Goal: Task Accomplishment & Management: Complete application form

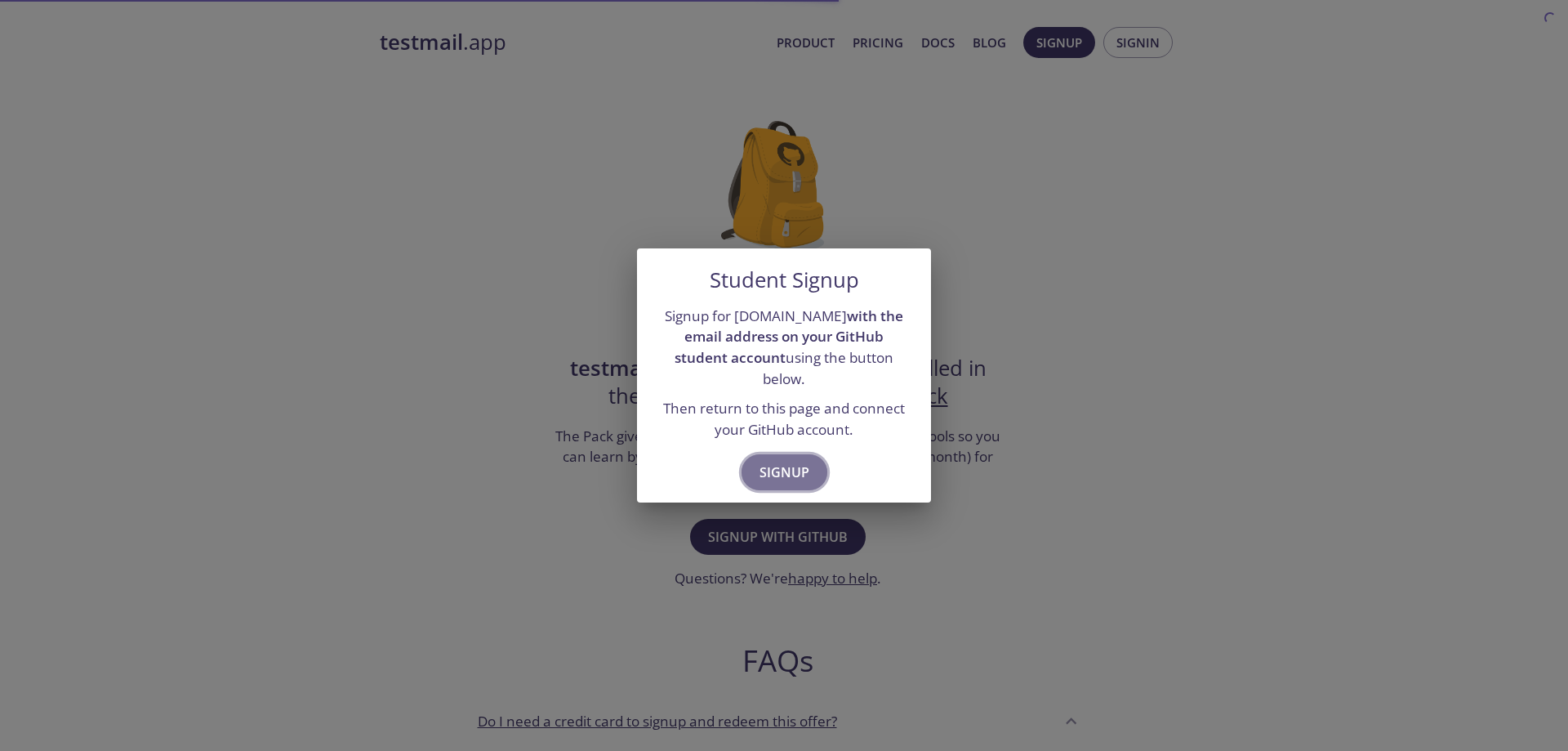
click at [779, 461] on span "Signup" at bounding box center [784, 471] width 49 height 23
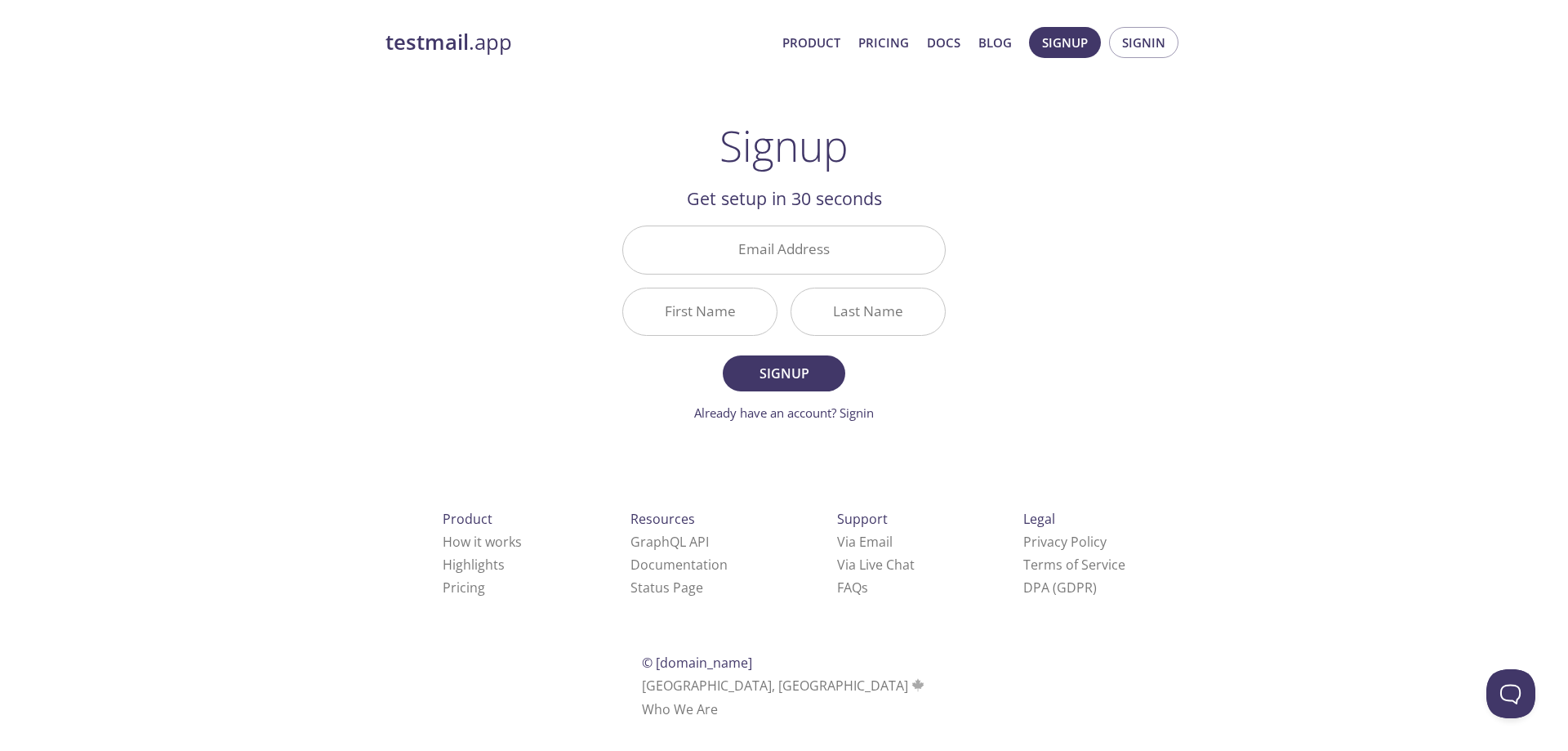
click at [451, 52] on strong "testmail" at bounding box center [427, 43] width 84 height 29
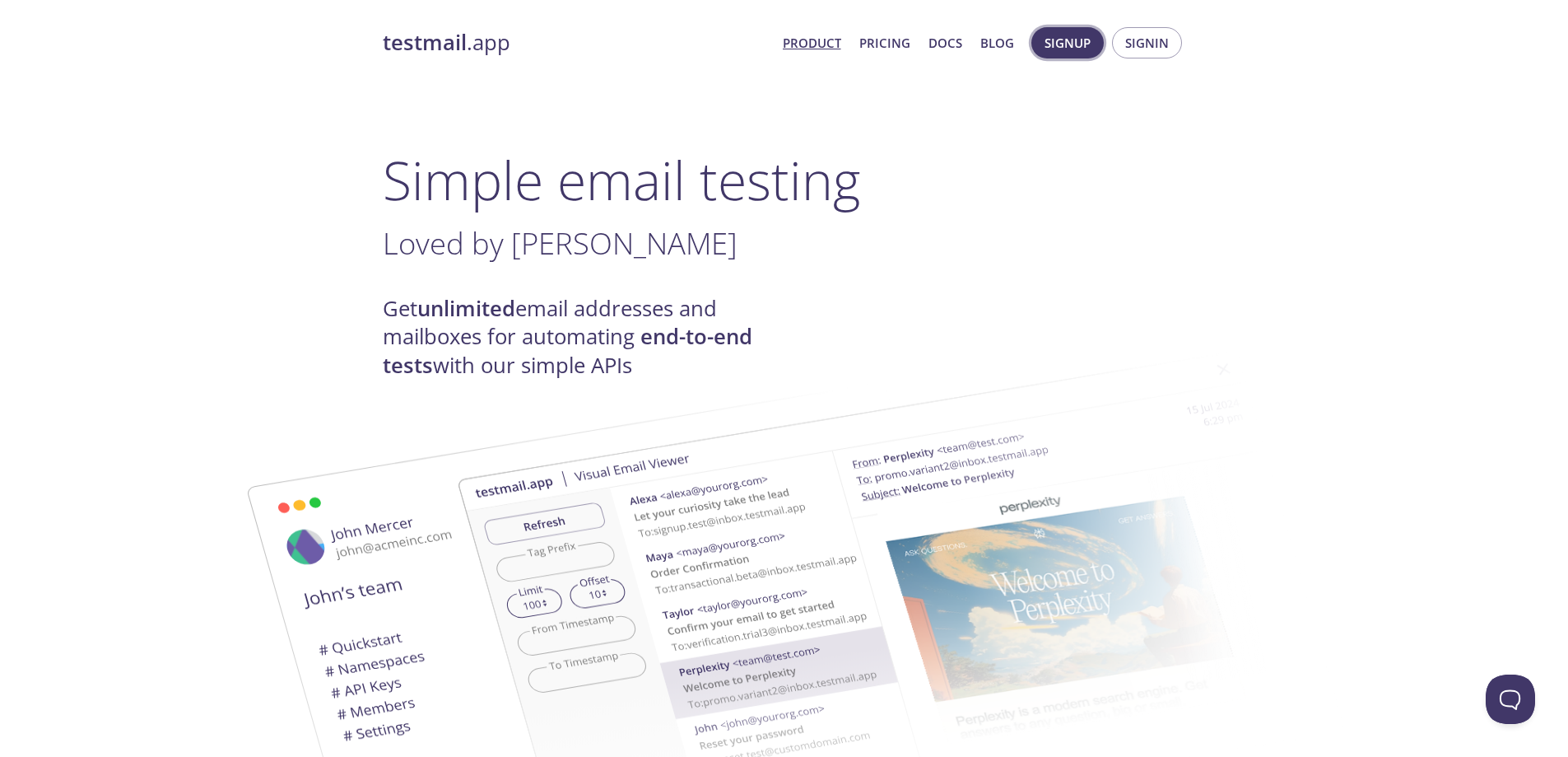
click at [1076, 38] on span "Signup" at bounding box center [1068, 42] width 46 height 21
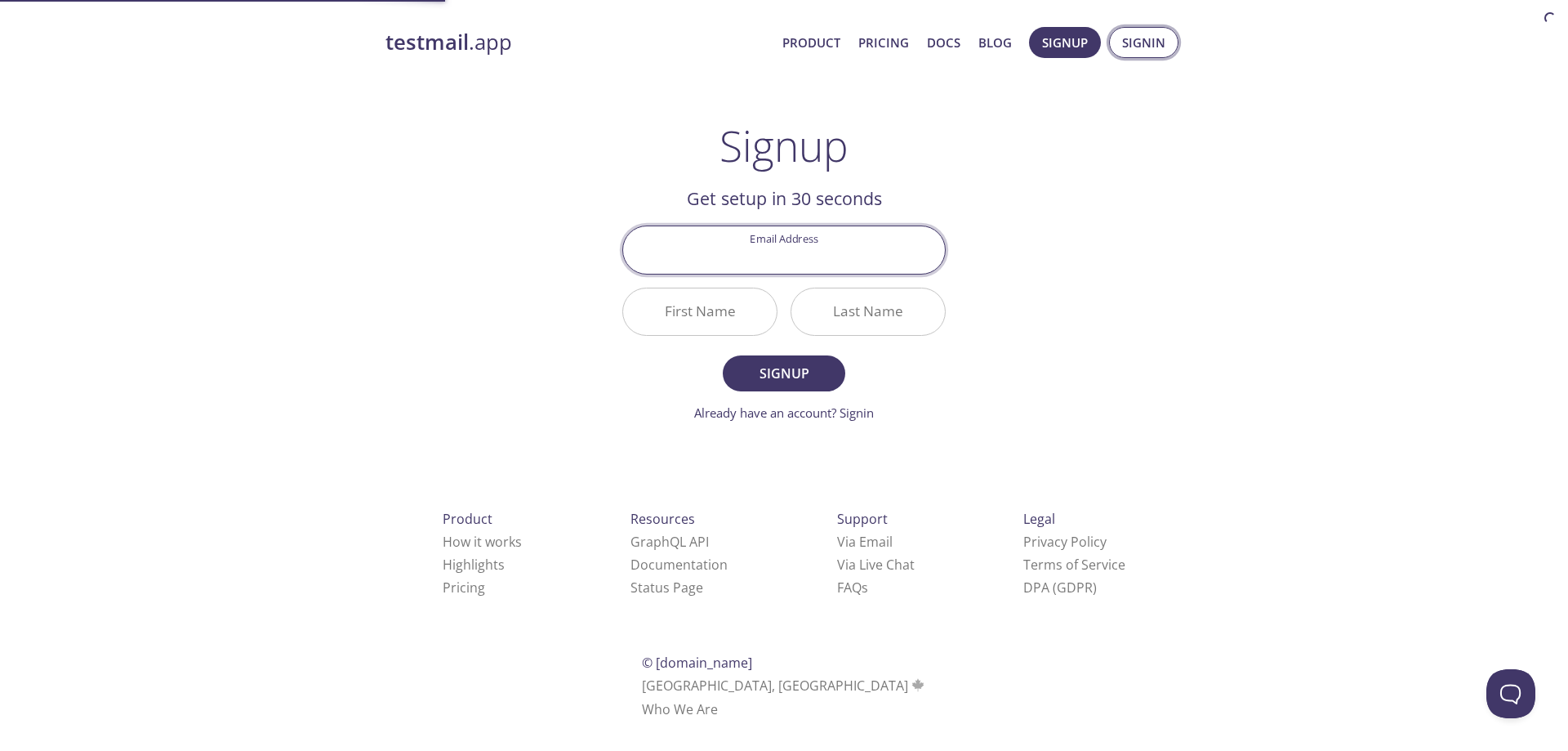
click at [1156, 51] on span "Signin" at bounding box center [1143, 42] width 43 height 21
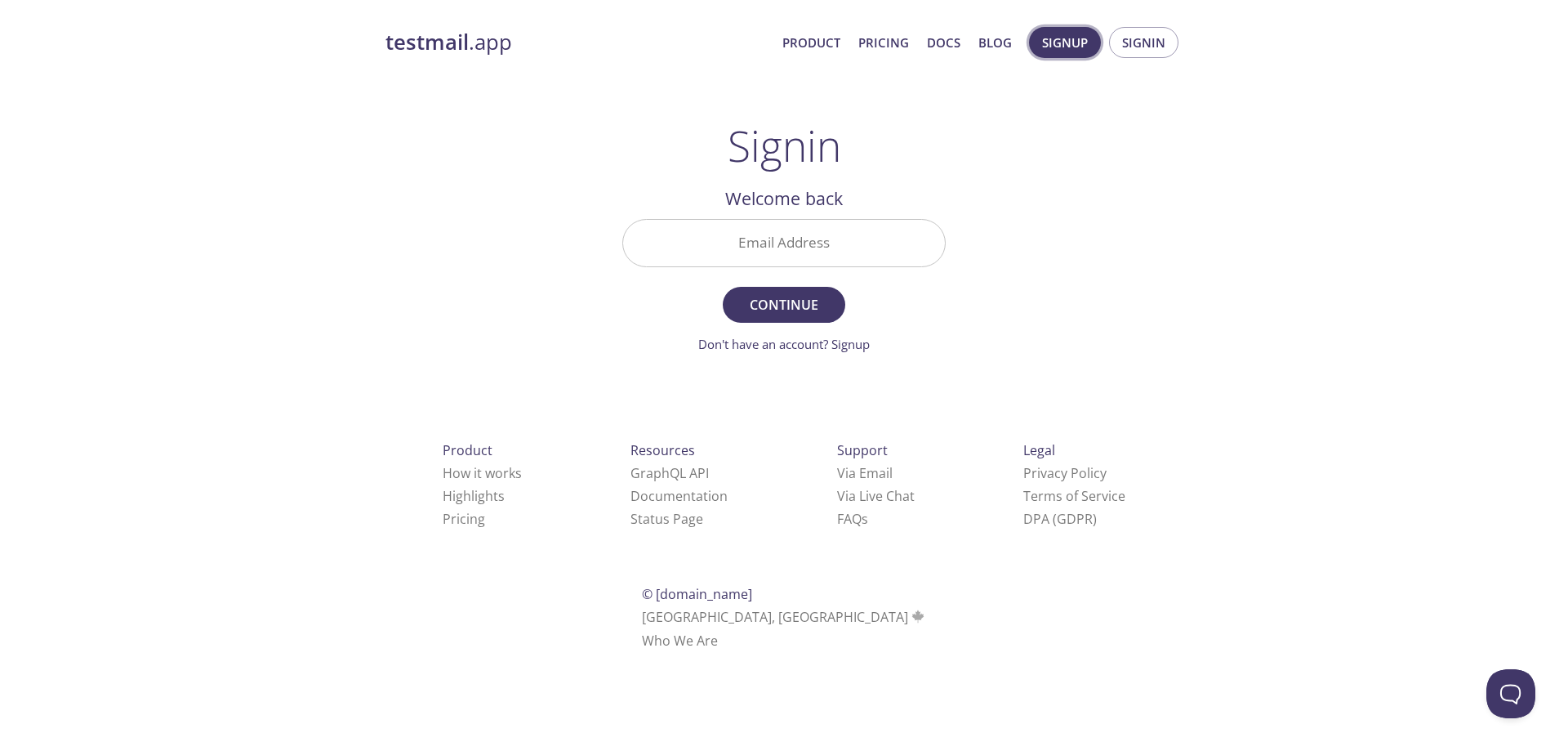
click at [1063, 32] on span "Signup" at bounding box center [1065, 42] width 46 height 21
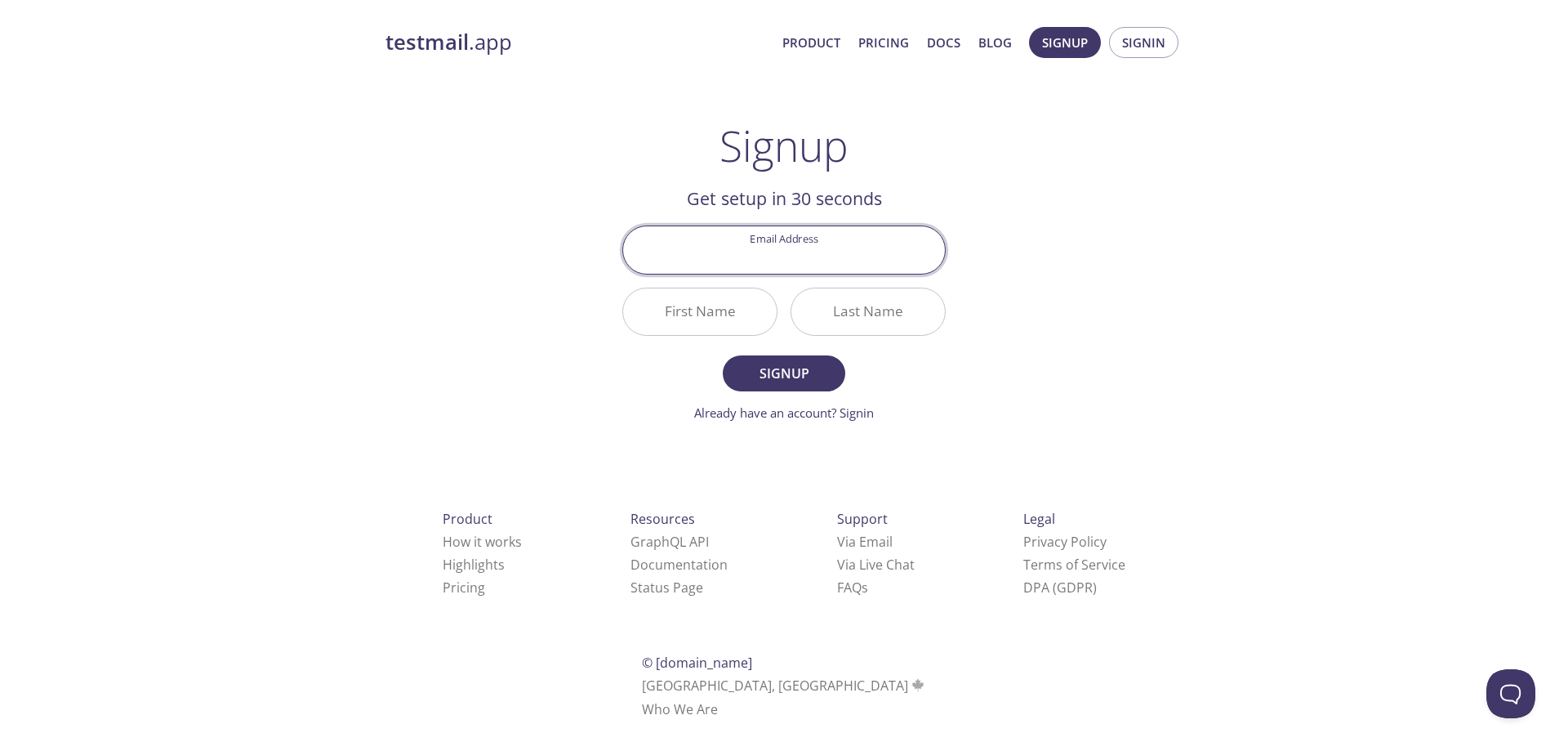
click at [783, 226] on input "Email Address" at bounding box center [784, 249] width 322 height 47
type input "luhux77@gmail.com"
click at [712, 320] on input "First Name" at bounding box center [700, 311] width 153 height 47
type input "Utku"
click at [869, 321] on input "Last Name" at bounding box center [868, 311] width 153 height 47
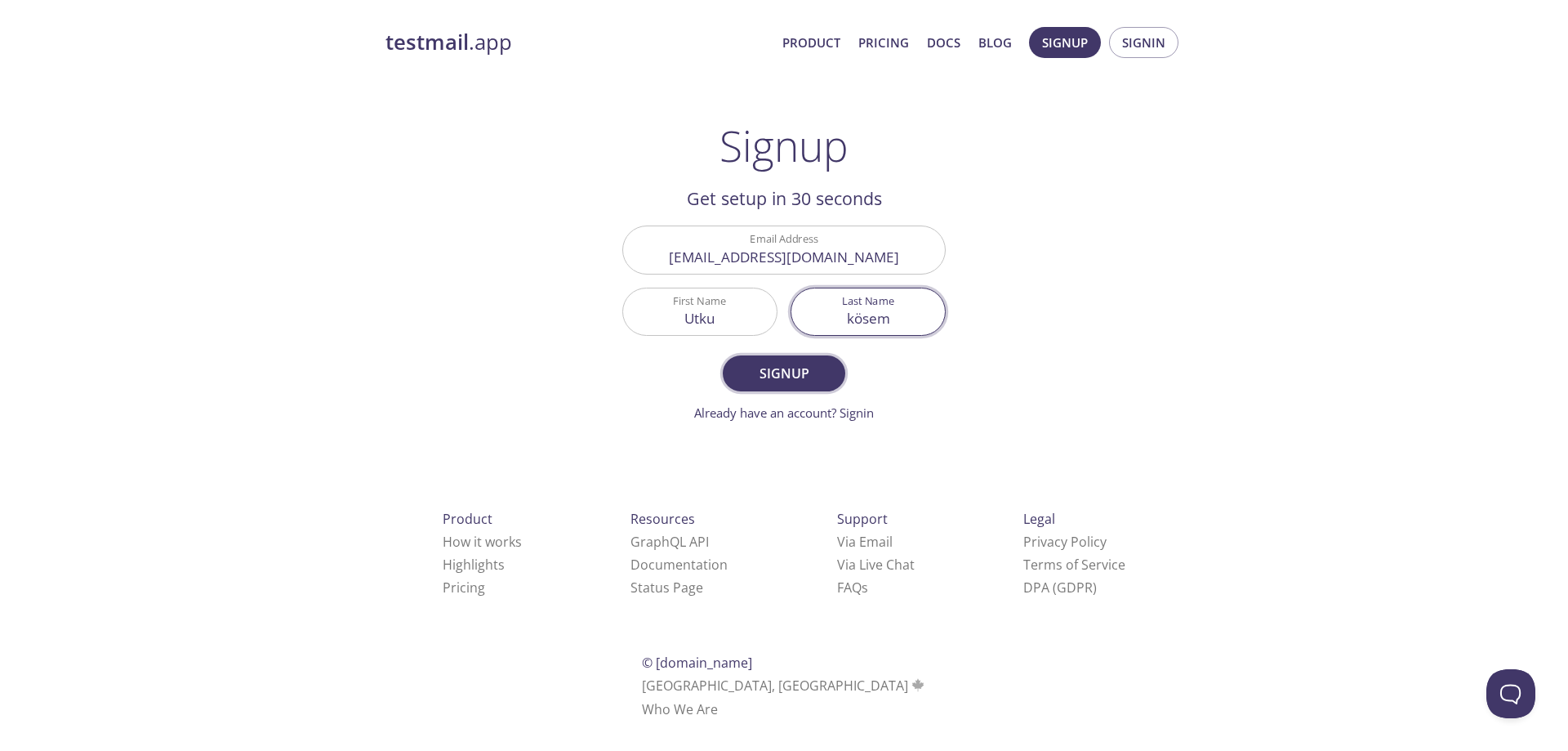
type input "kösem"
click at [805, 386] on button "Signup" at bounding box center [784, 373] width 123 height 36
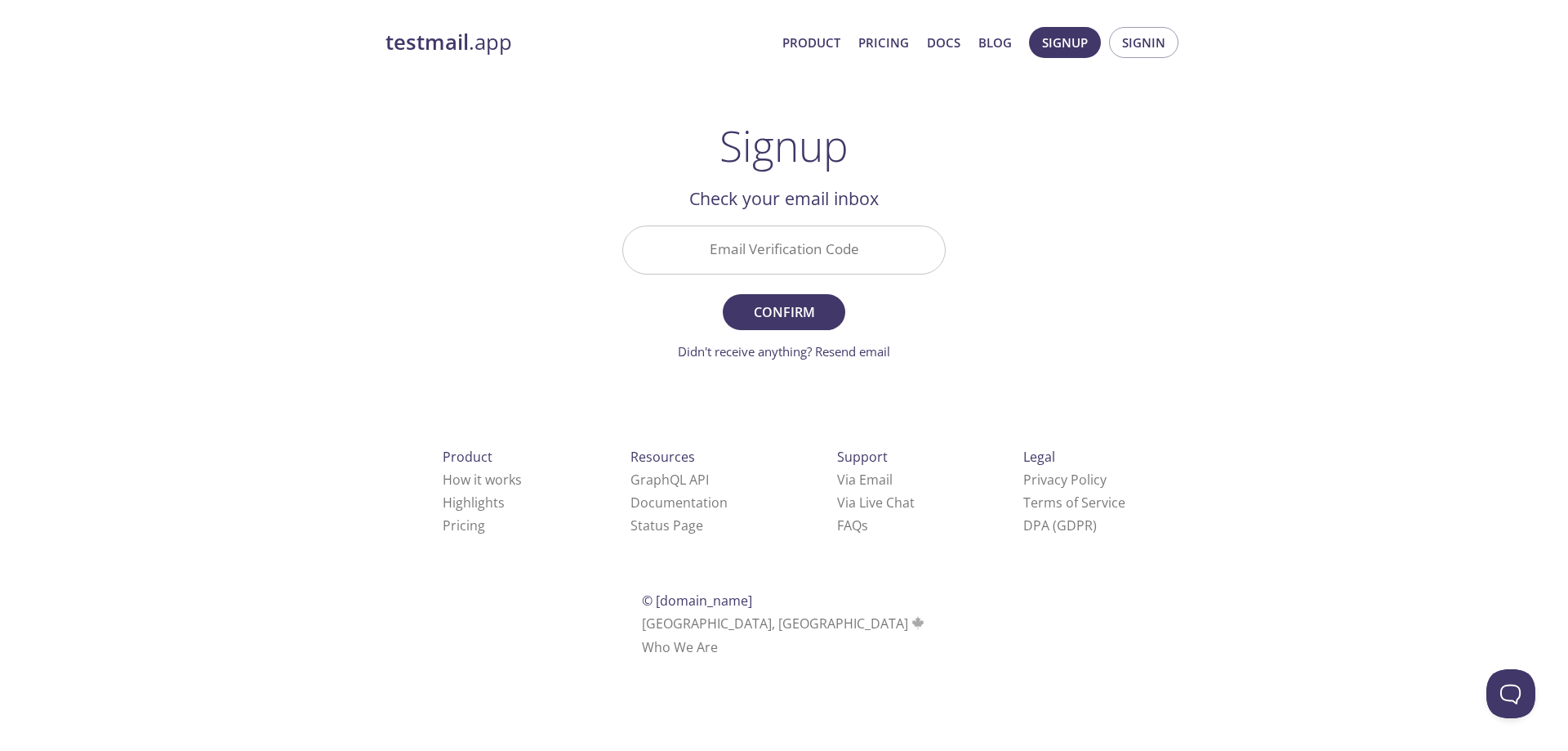
click at [765, 242] on input "Email Verification Code" at bounding box center [784, 249] width 322 height 47
paste input "W1DXBQS"
type input "W1DXBQS"
click at [770, 319] on span "Confirm" at bounding box center [784, 312] width 87 height 23
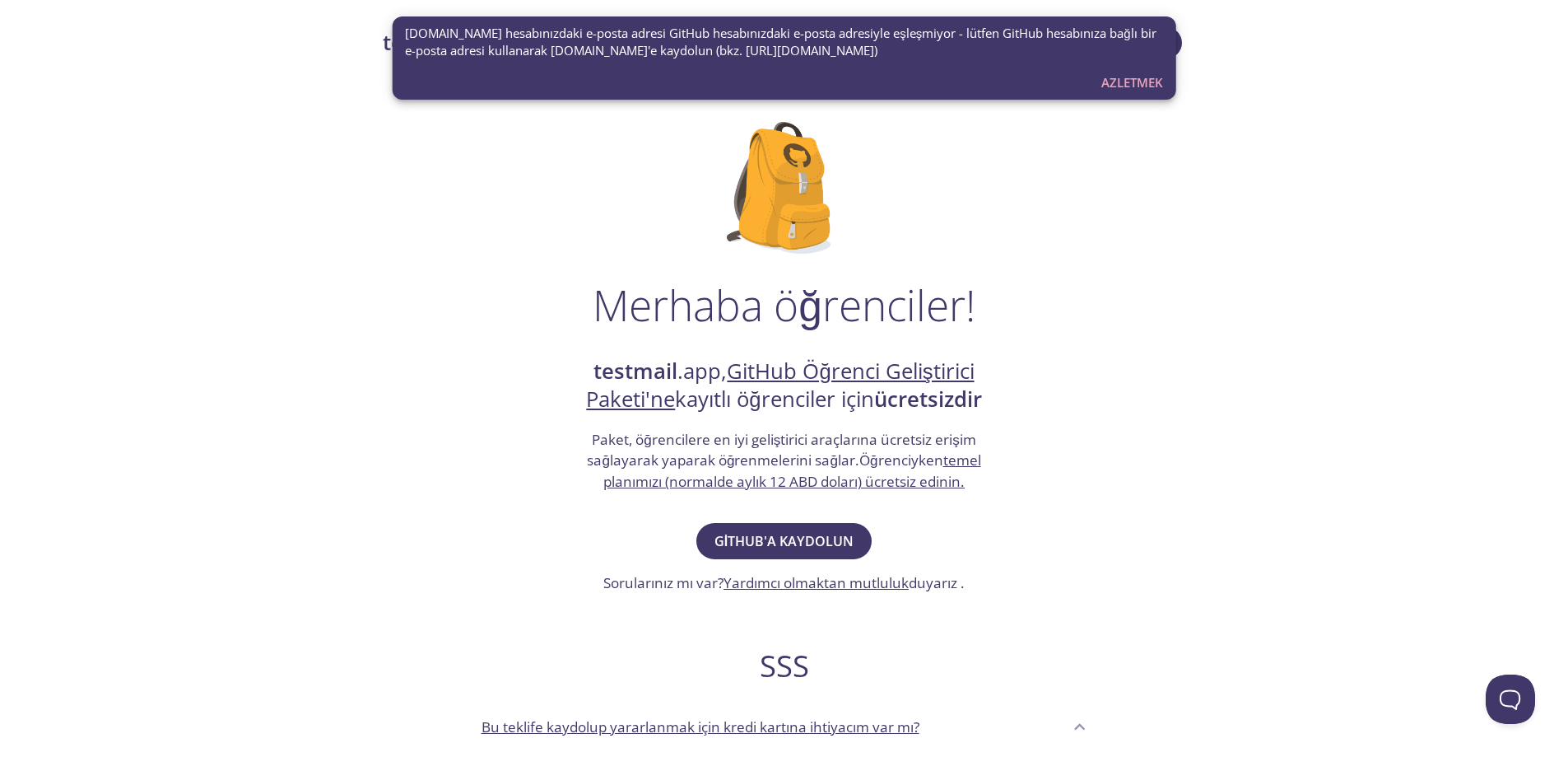
drag, startPoint x: 1143, startPoint y: 76, endPoint x: 1095, endPoint y: 137, distance: 77.6
click at [1143, 76] on font "Azletmek" at bounding box center [1132, 82] width 62 height 16
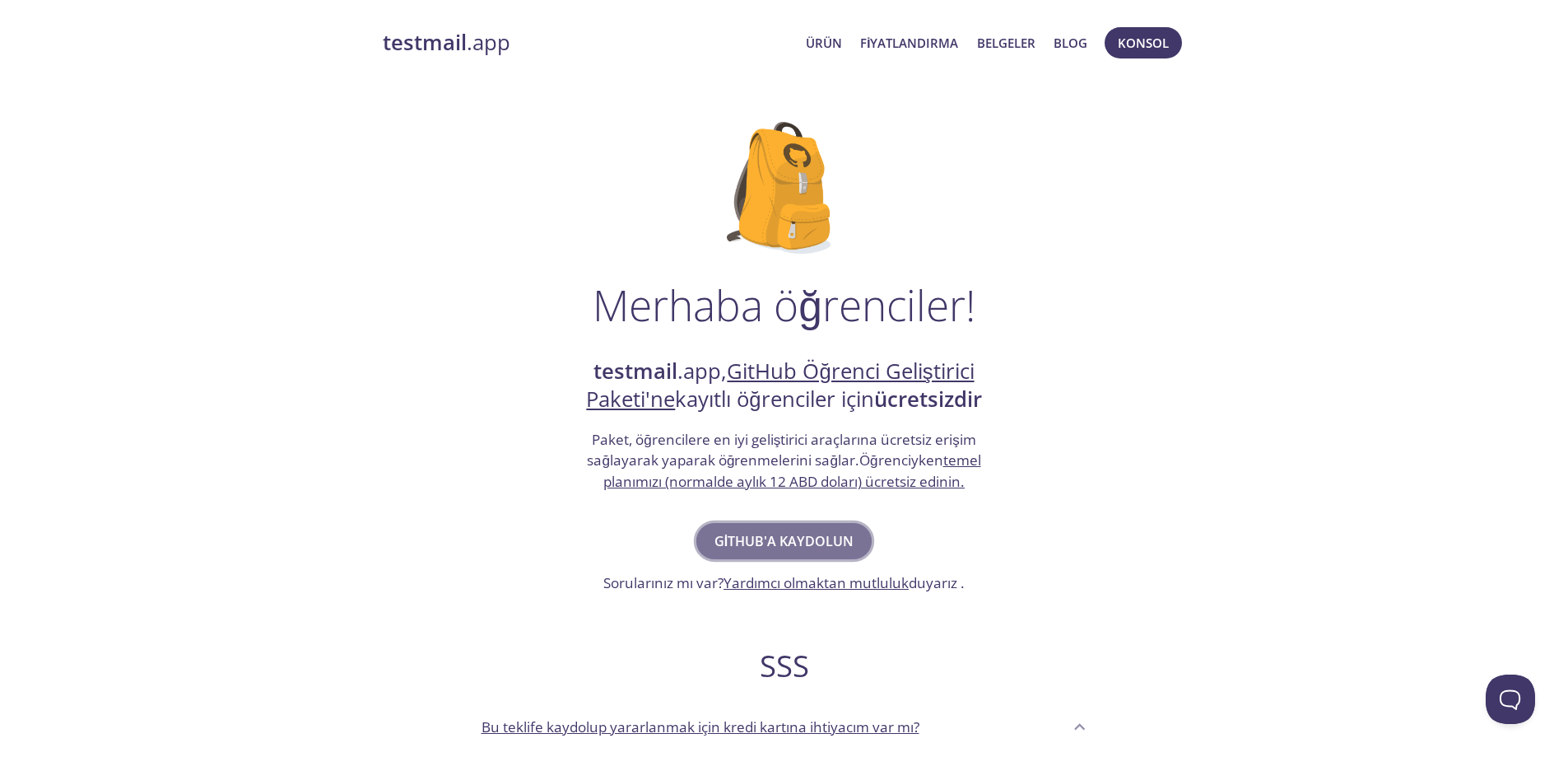
click at [827, 545] on font "GitHub'a kaydolun" at bounding box center [784, 540] width 139 height 18
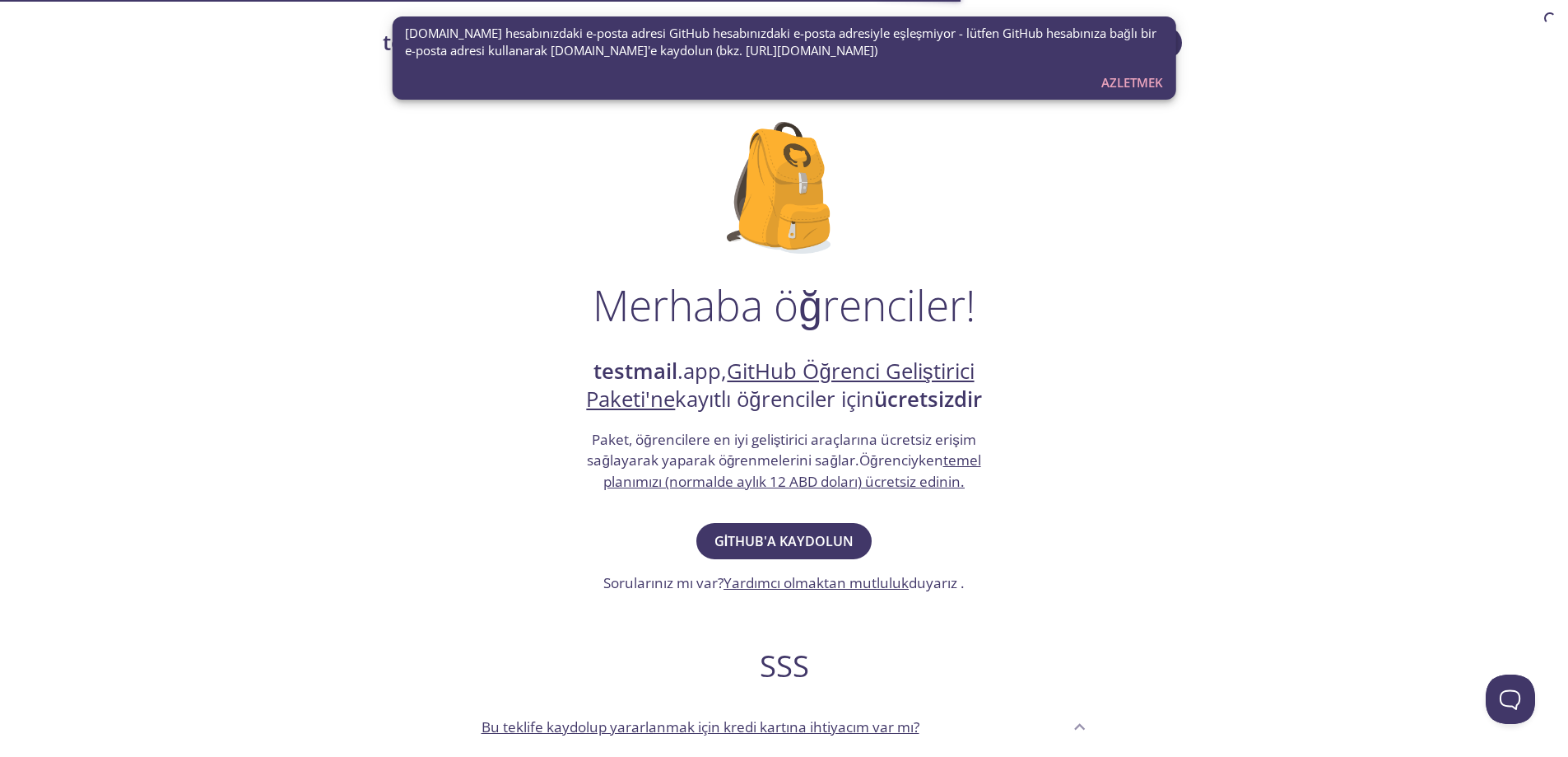
click at [1120, 92] on font "Azletmek" at bounding box center [1132, 82] width 62 height 21
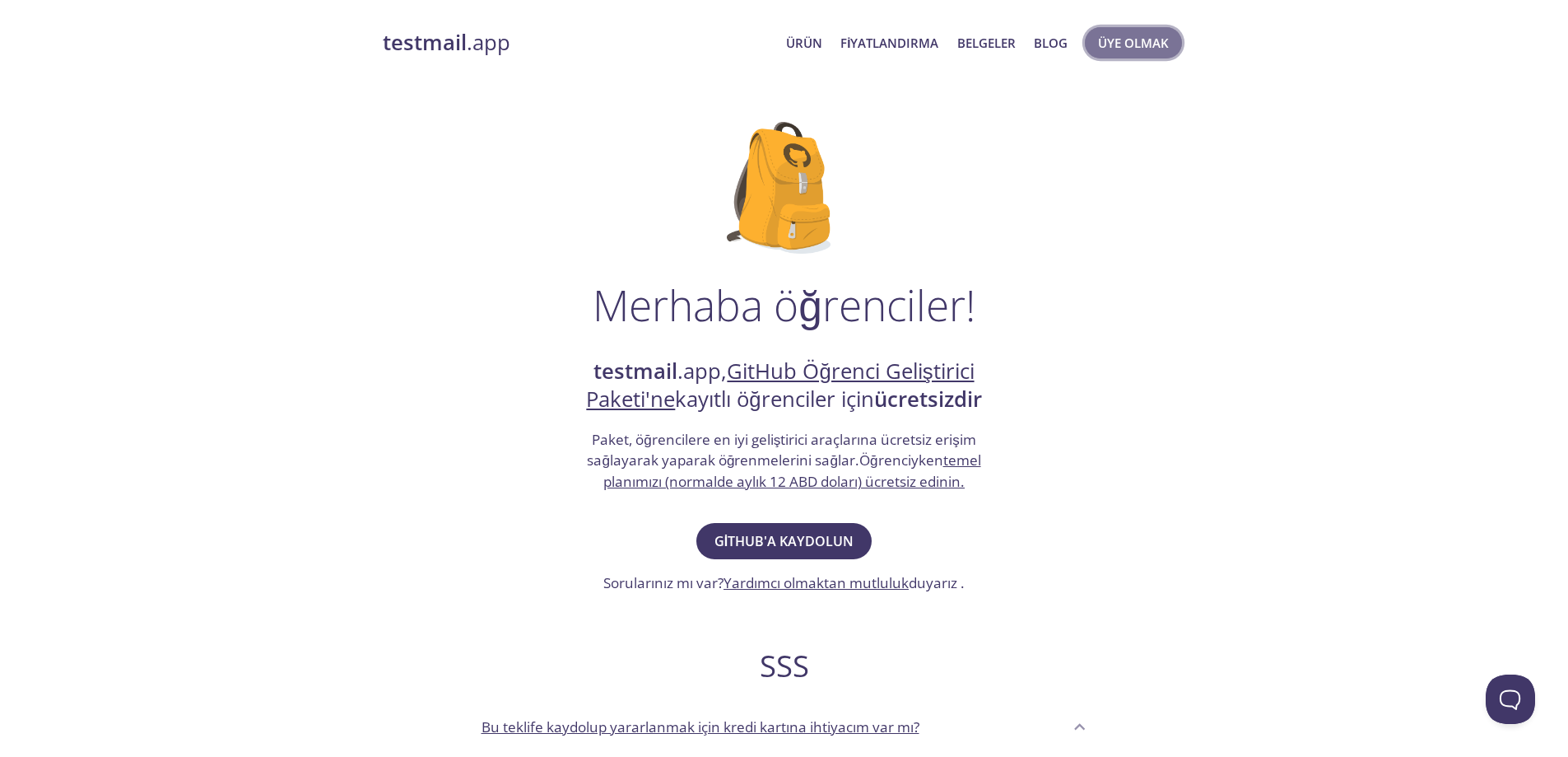
click at [1120, 49] on font "Üye olmak" at bounding box center [1133, 42] width 70 height 16
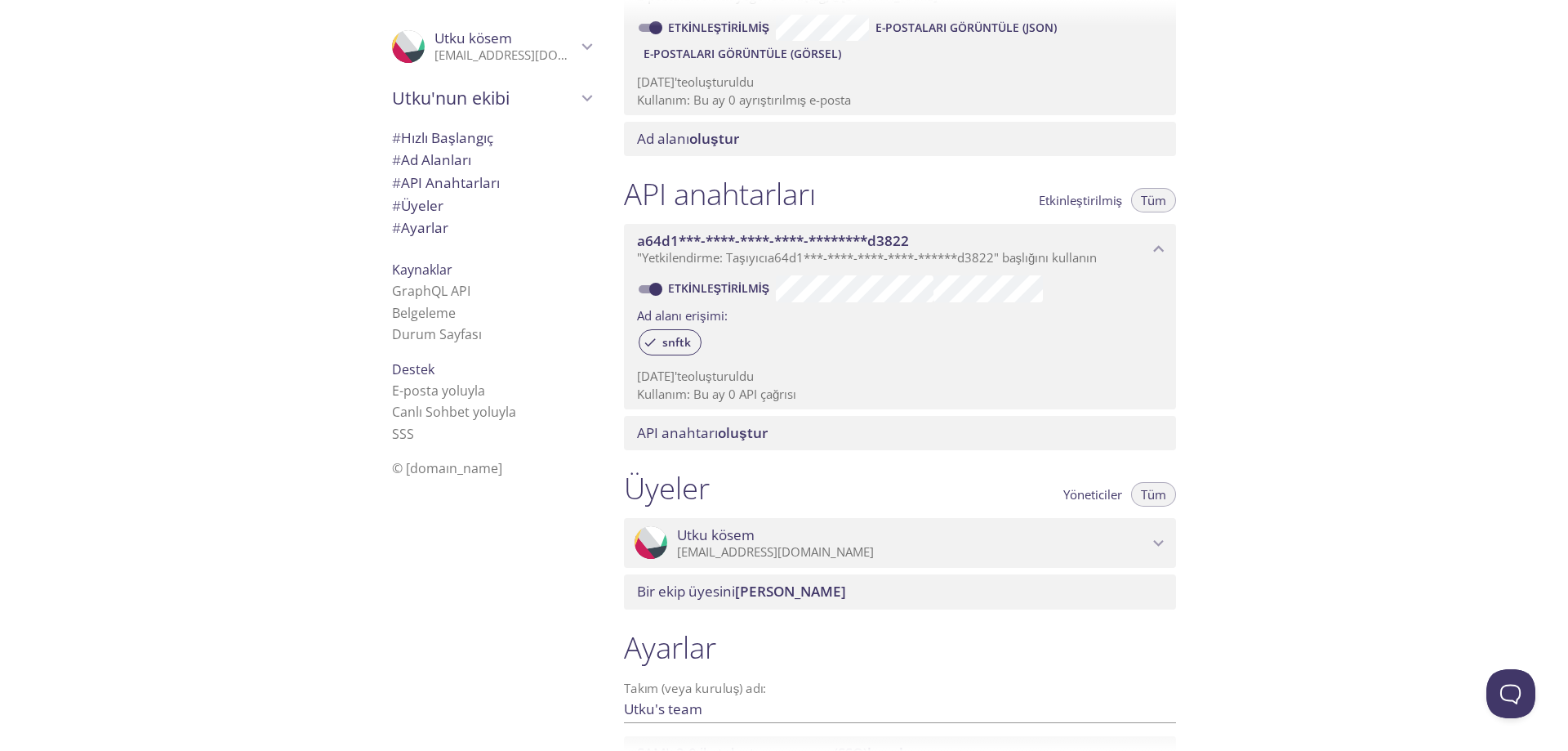
scroll to position [459, 0]
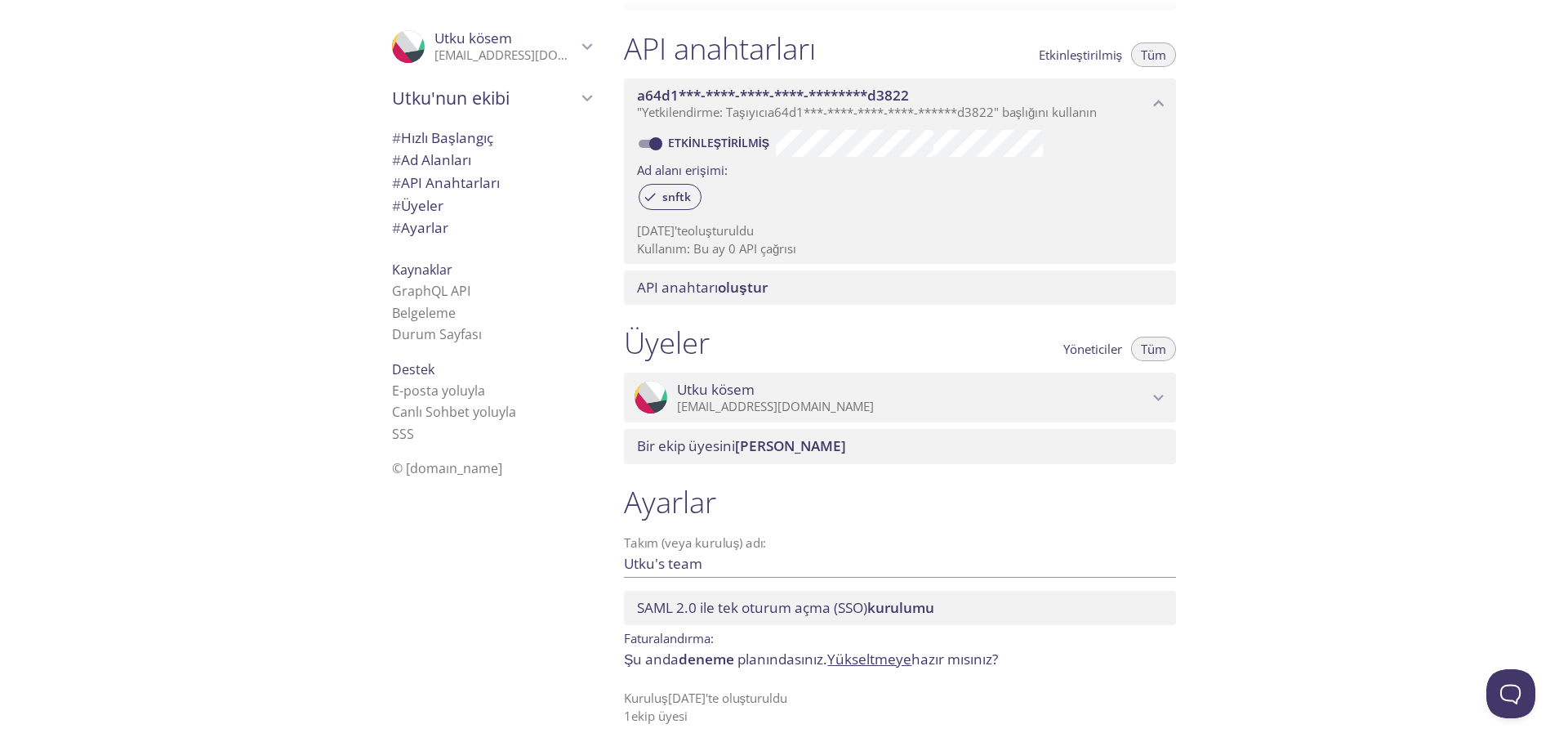
click at [537, 38] on span "Utku kösem" at bounding box center [505, 38] width 142 height 18
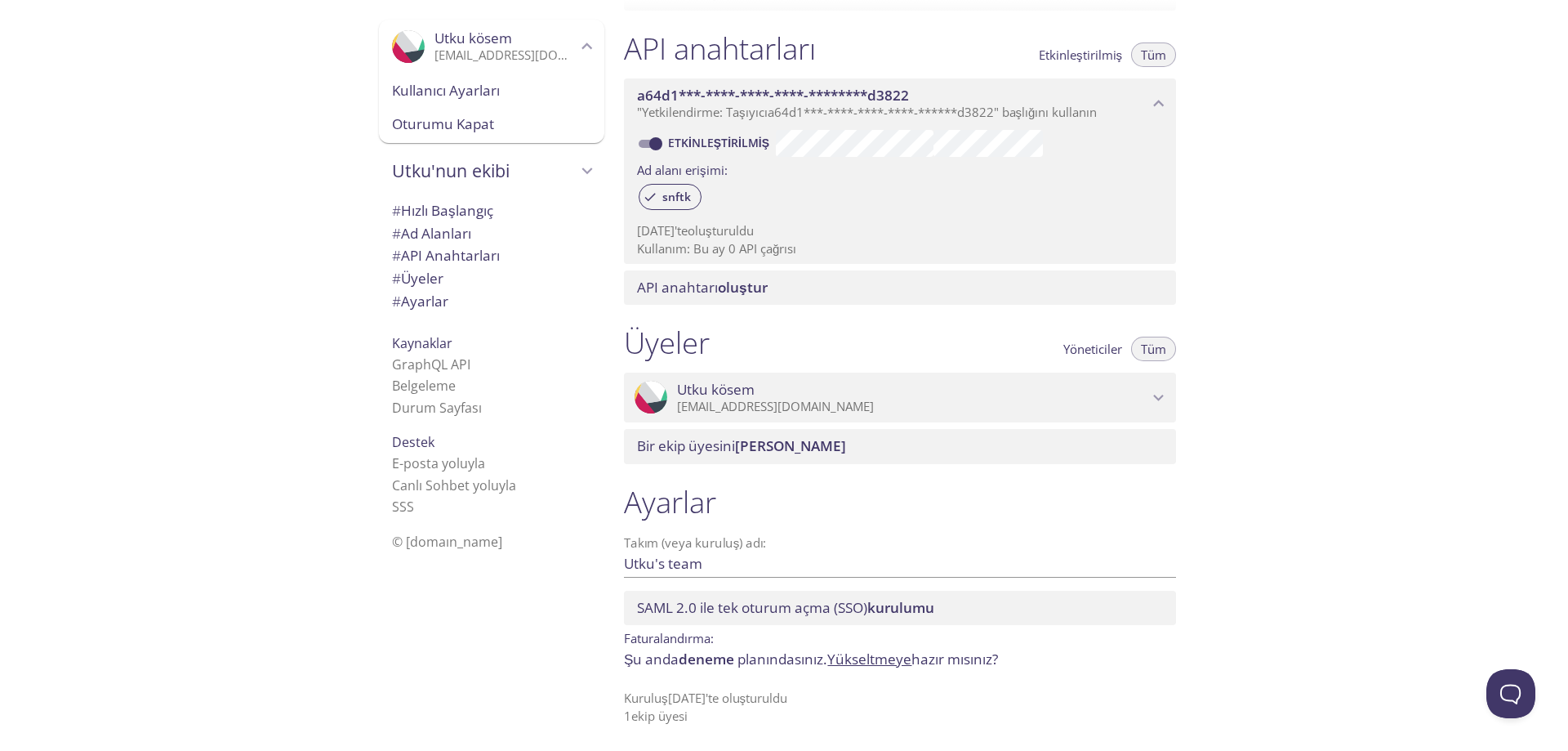
click at [482, 116] on span "Oturumu Kapat" at bounding box center [492, 124] width 199 height 21
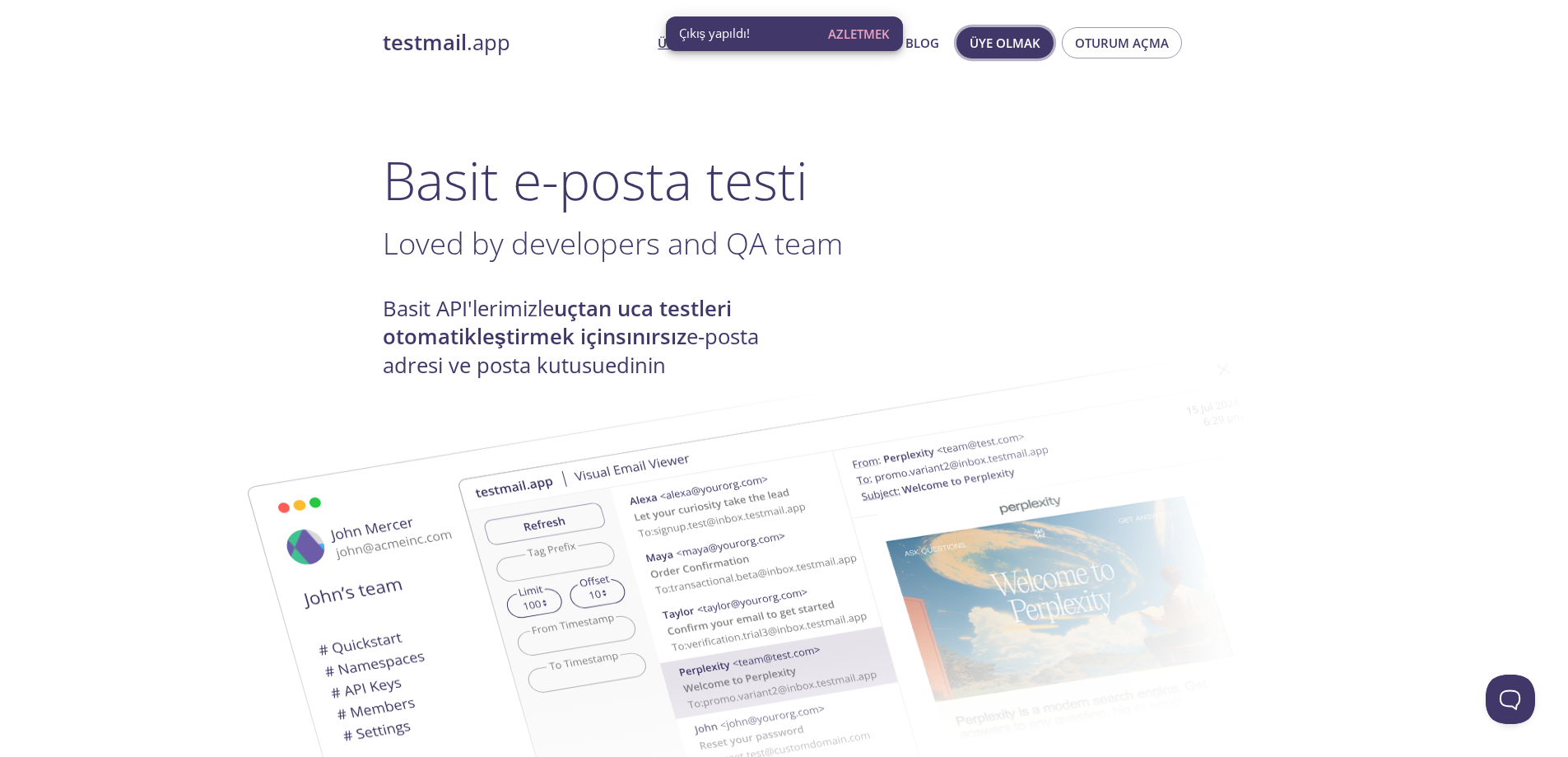
click at [1025, 49] on font "Üye olmak" at bounding box center [1005, 42] width 70 height 16
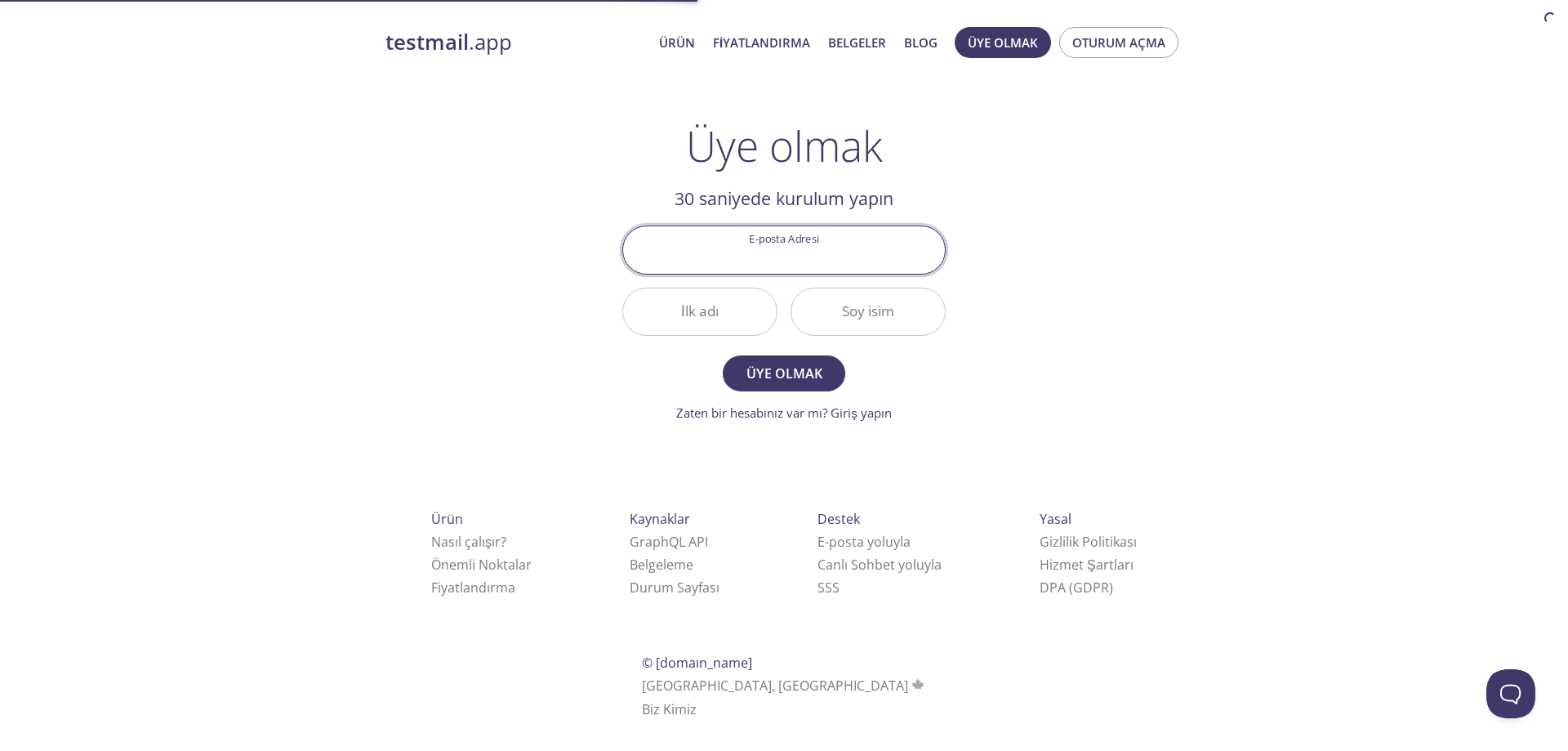
click at [798, 247] on input "E-posta Adresi" at bounding box center [784, 249] width 322 height 47
type input "efekoko1231@gmail.com"
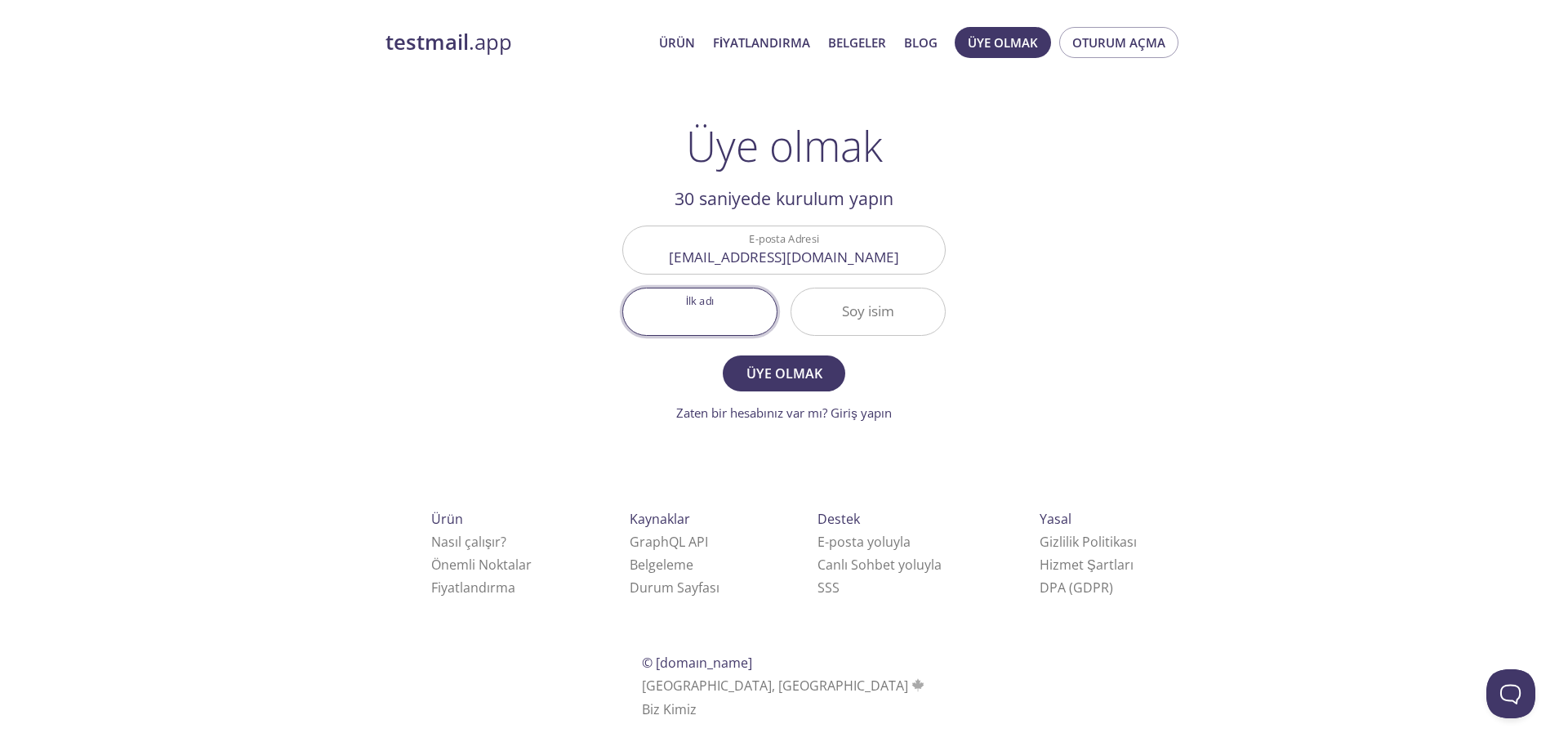
click at [664, 313] on input "İlk adı" at bounding box center [700, 311] width 153 height 47
click at [872, 316] on input "Soy isim" at bounding box center [868, 311] width 153 height 47
click at [737, 313] on input "Utlı" at bounding box center [700, 311] width 153 height 47
type input "Utku"
click at [859, 321] on input "Soy isim" at bounding box center [868, 311] width 153 height 47
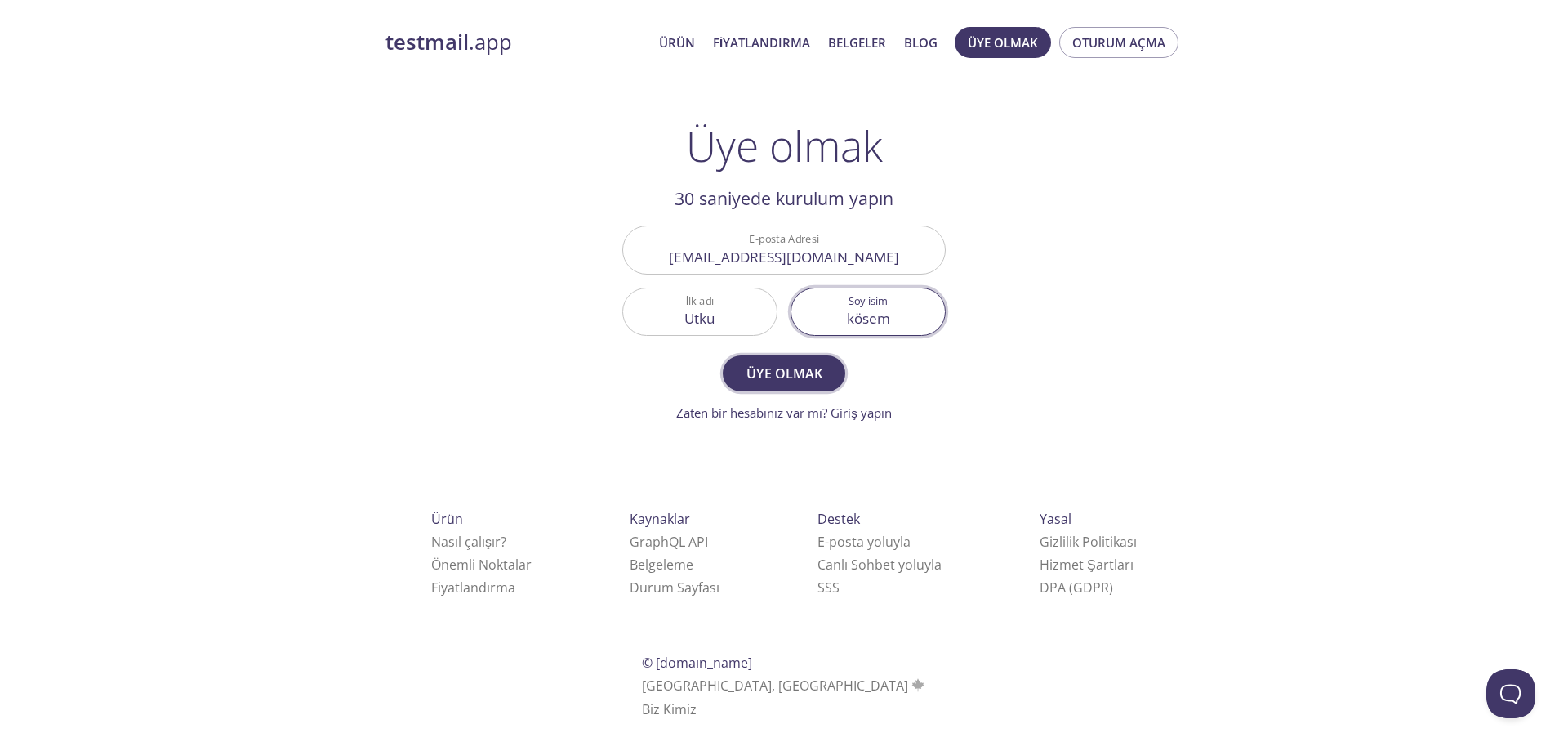
type input "kösem"
click at [810, 367] on font "Üye olmak" at bounding box center [784, 373] width 76 height 18
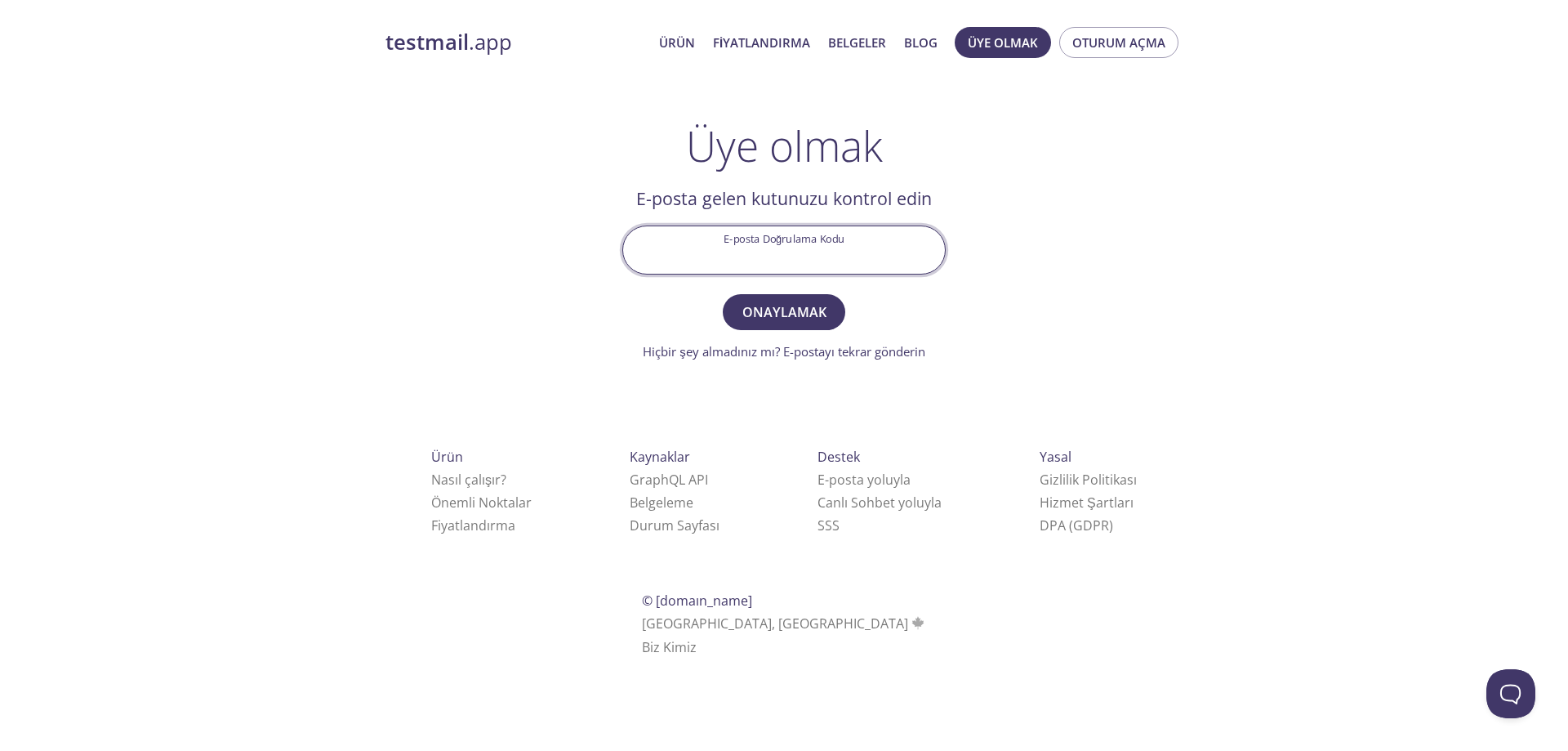
click at [764, 251] on input "E-posta Doğrulama Kodu" at bounding box center [784, 249] width 322 height 47
paste input "KRNR97M"
type input "KRNR97M"
click at [787, 321] on font "Onaylamak" at bounding box center [784, 311] width 84 height 18
